Goal: Information Seeking & Learning: Learn about a topic

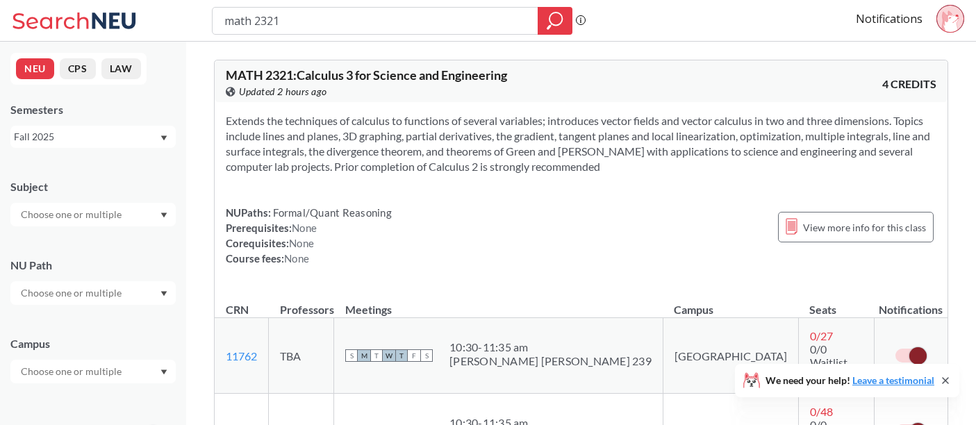
scroll to position [38, 0]
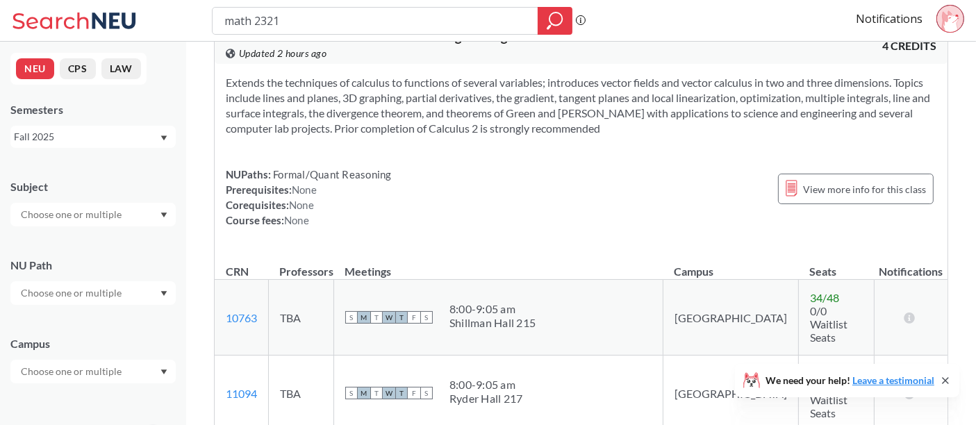
scroll to position [192, 0]
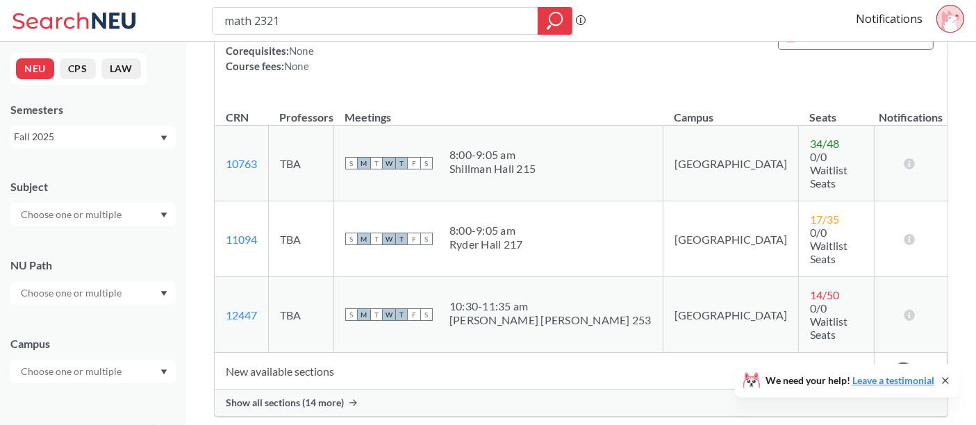
click at [313, 390] on div "Show all sections (14 more)" at bounding box center [581, 403] width 733 height 26
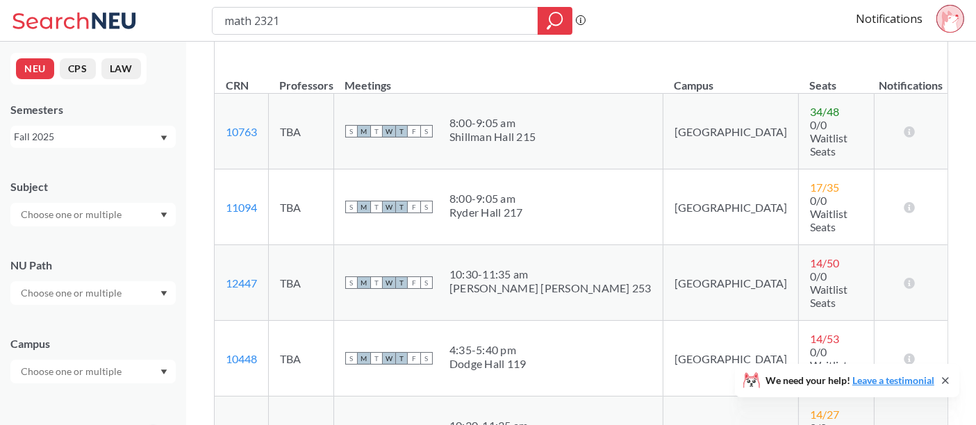
scroll to position [0, 0]
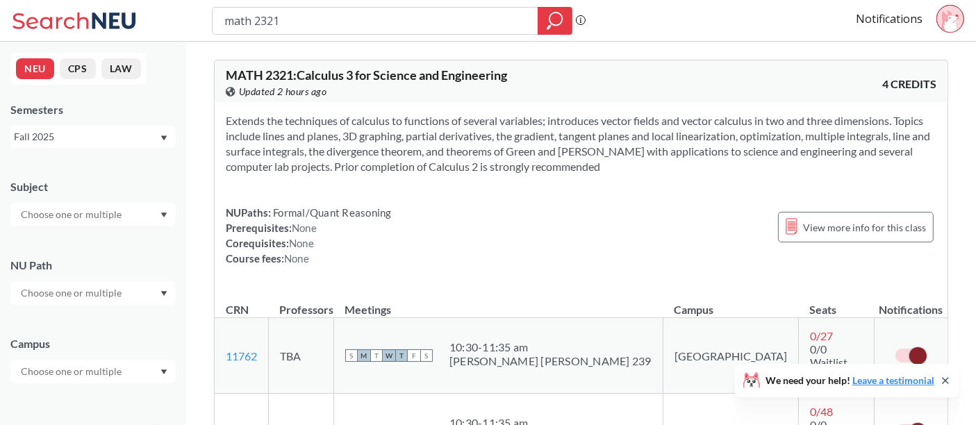
click at [610, 132] on section "Extends the techniques of calculus to functions of several variables; introduce…" at bounding box center [581, 143] width 710 height 61
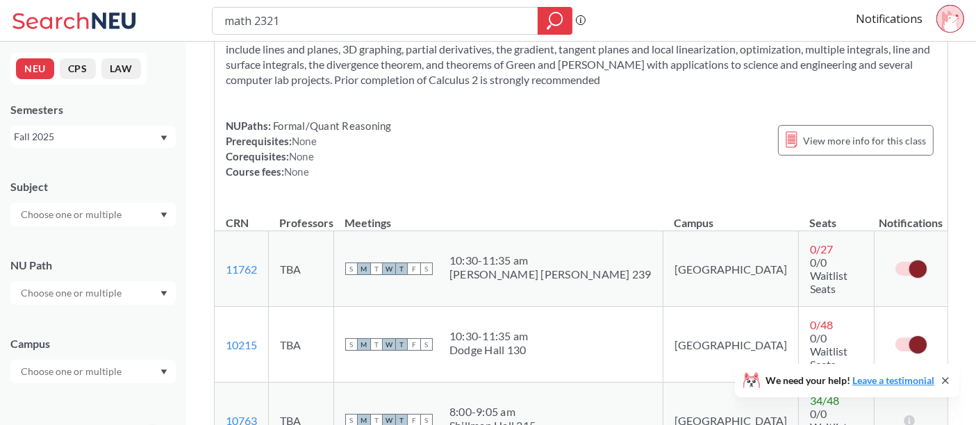
scroll to position [90, 0]
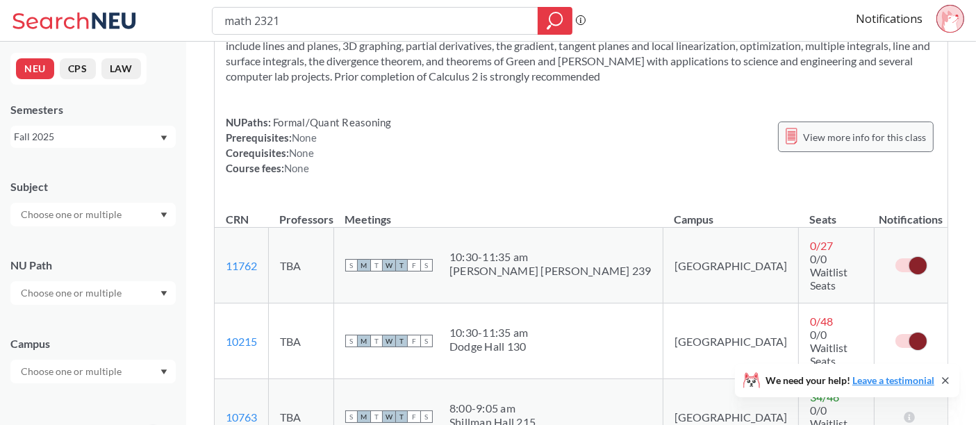
click at [792, 135] on icon at bounding box center [791, 136] width 12 height 17
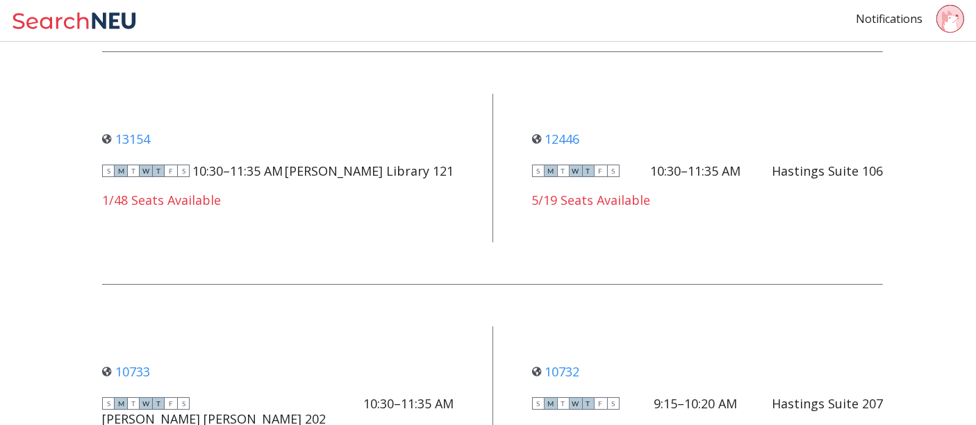
scroll to position [2580, 0]
click at [957, 17] on icon at bounding box center [950, 21] width 17 height 22
click at [895, 17] on link "Notifications" at bounding box center [889, 18] width 67 height 15
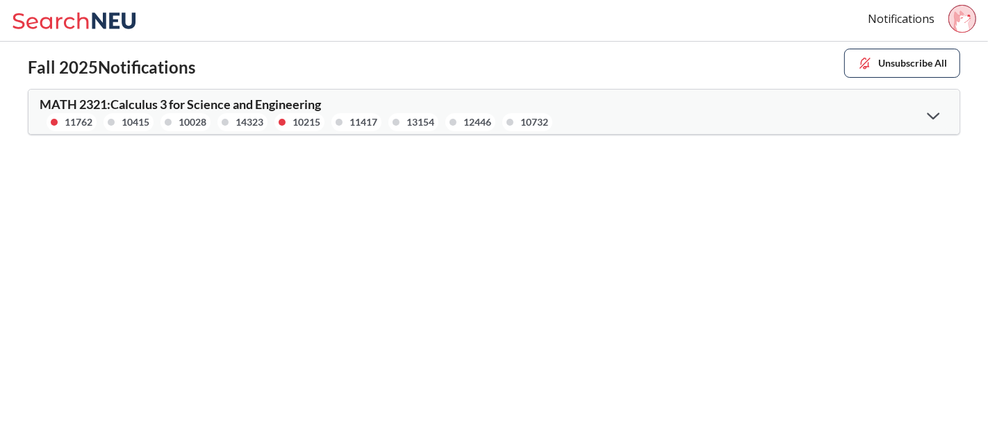
click at [718, 115] on div "MATH 2321 : Calculus 3 for Science and Engineering 11762 10415 10028 14323 1021…" at bounding box center [493, 112] width 931 height 44
click at [924, 117] on div at bounding box center [933, 115] width 30 height 28
